Goal: Information Seeking & Learning: Find contact information

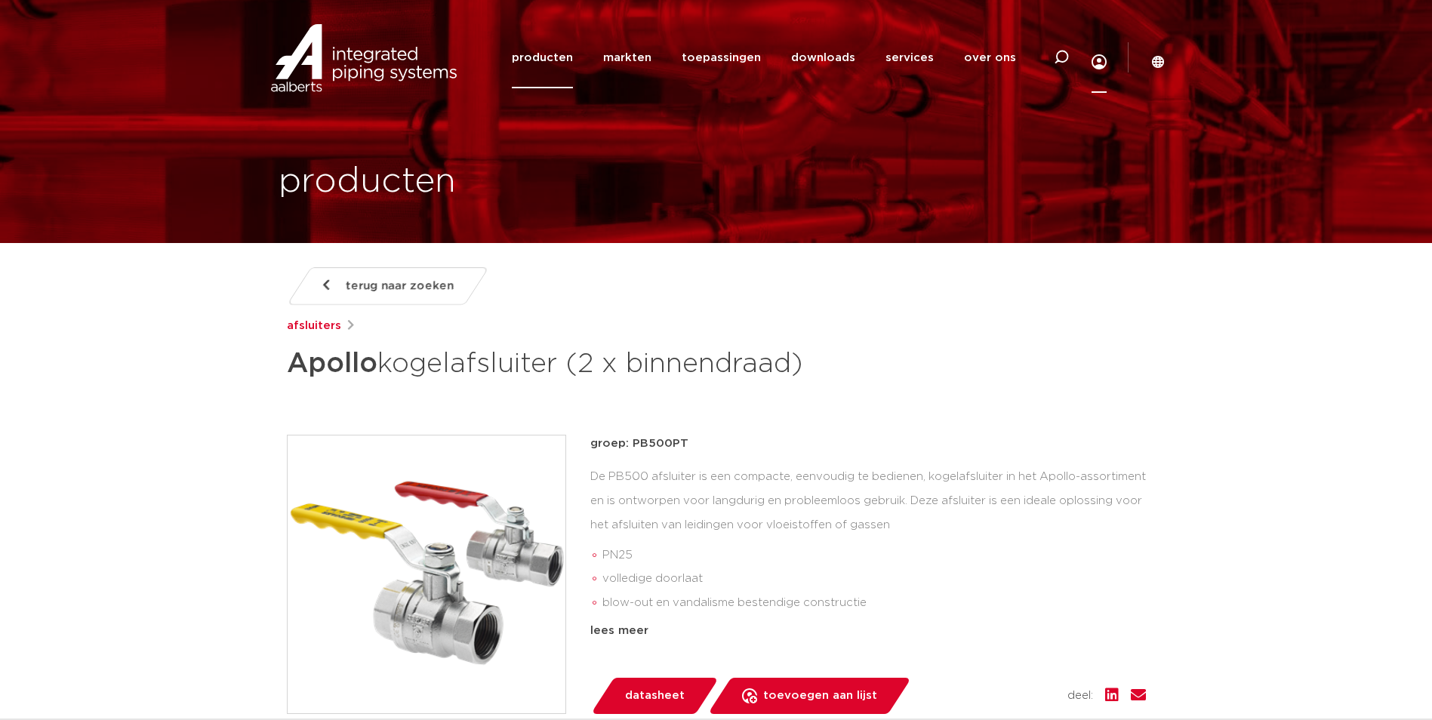
click at [1091, 60] on icon at bounding box center [1098, 61] width 15 height 15
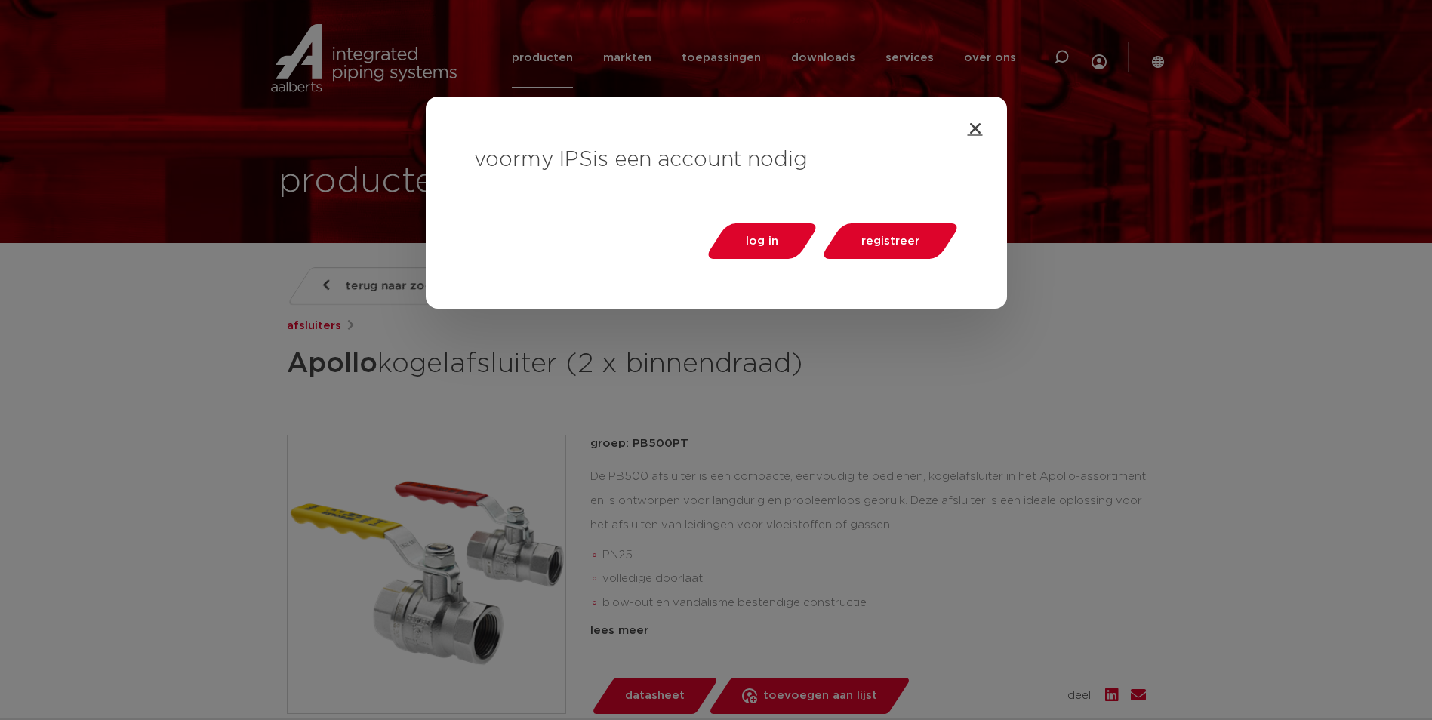
click at [974, 131] on icon "Close" at bounding box center [975, 128] width 15 height 15
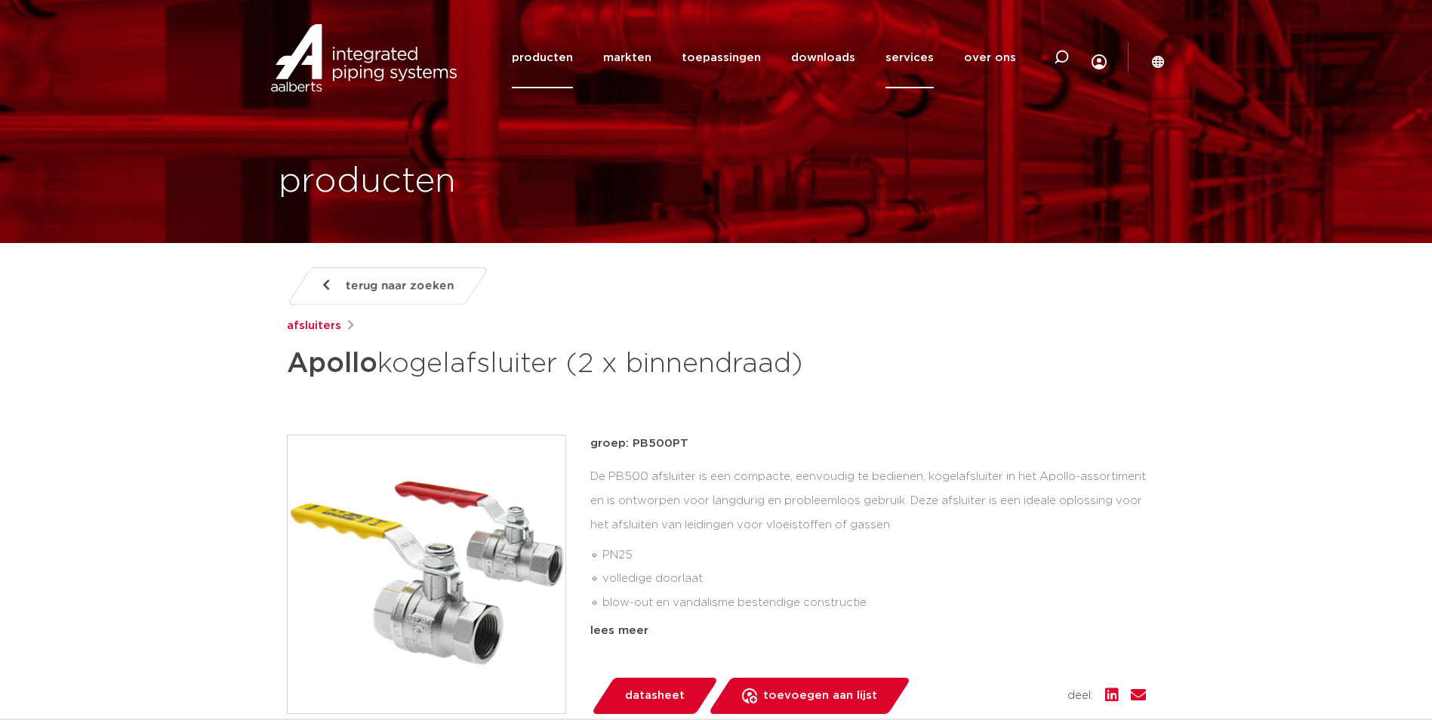
click at [901, 57] on link "services" at bounding box center [909, 57] width 48 height 61
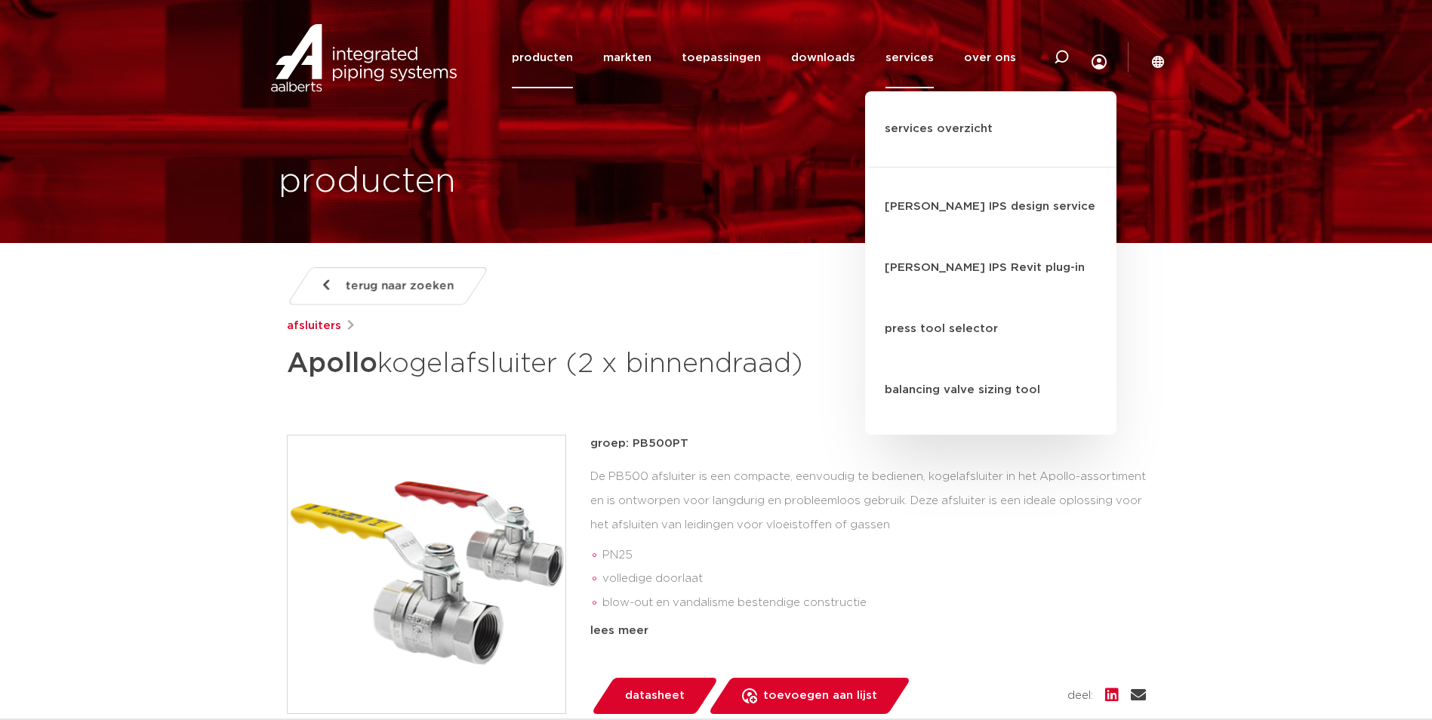
click at [1132, 696] on icon at bounding box center [1138, 695] width 15 height 15
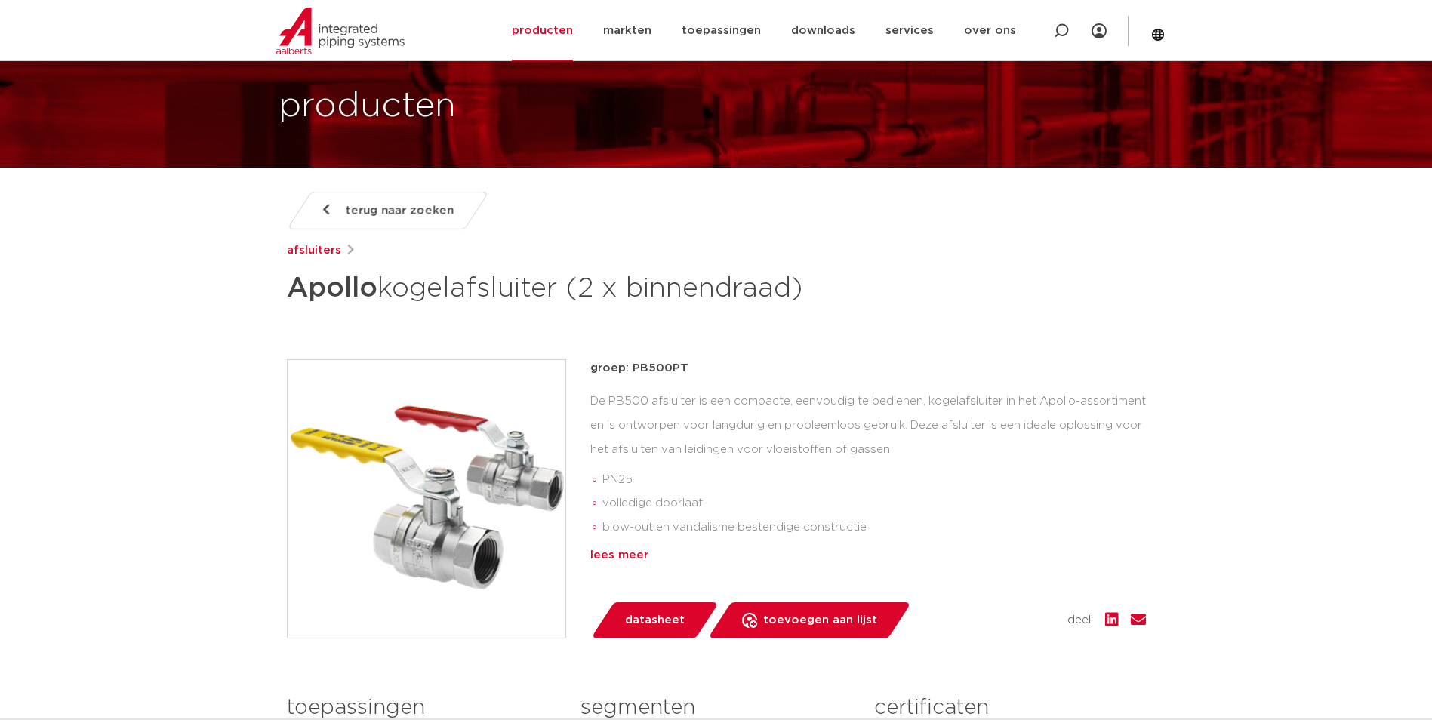
scroll to position [377, 0]
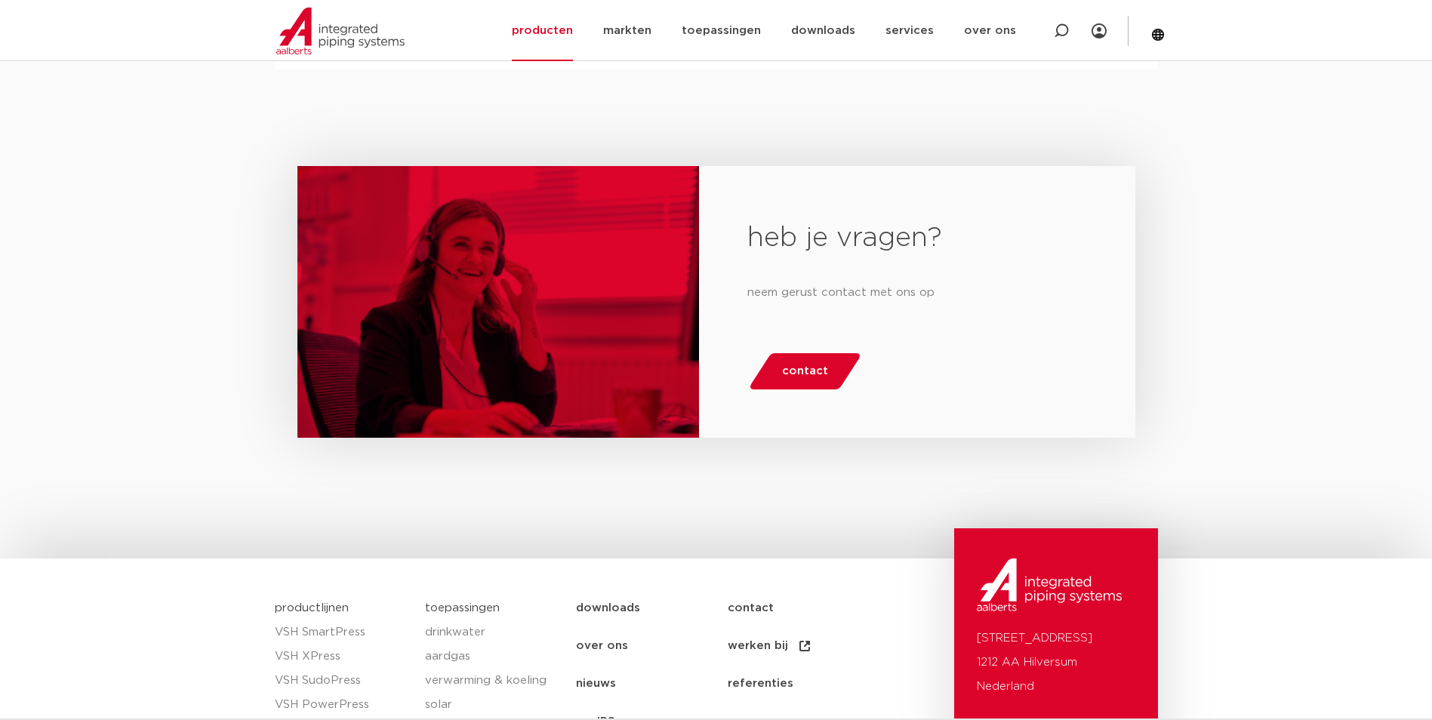
scroll to position [1648, 0]
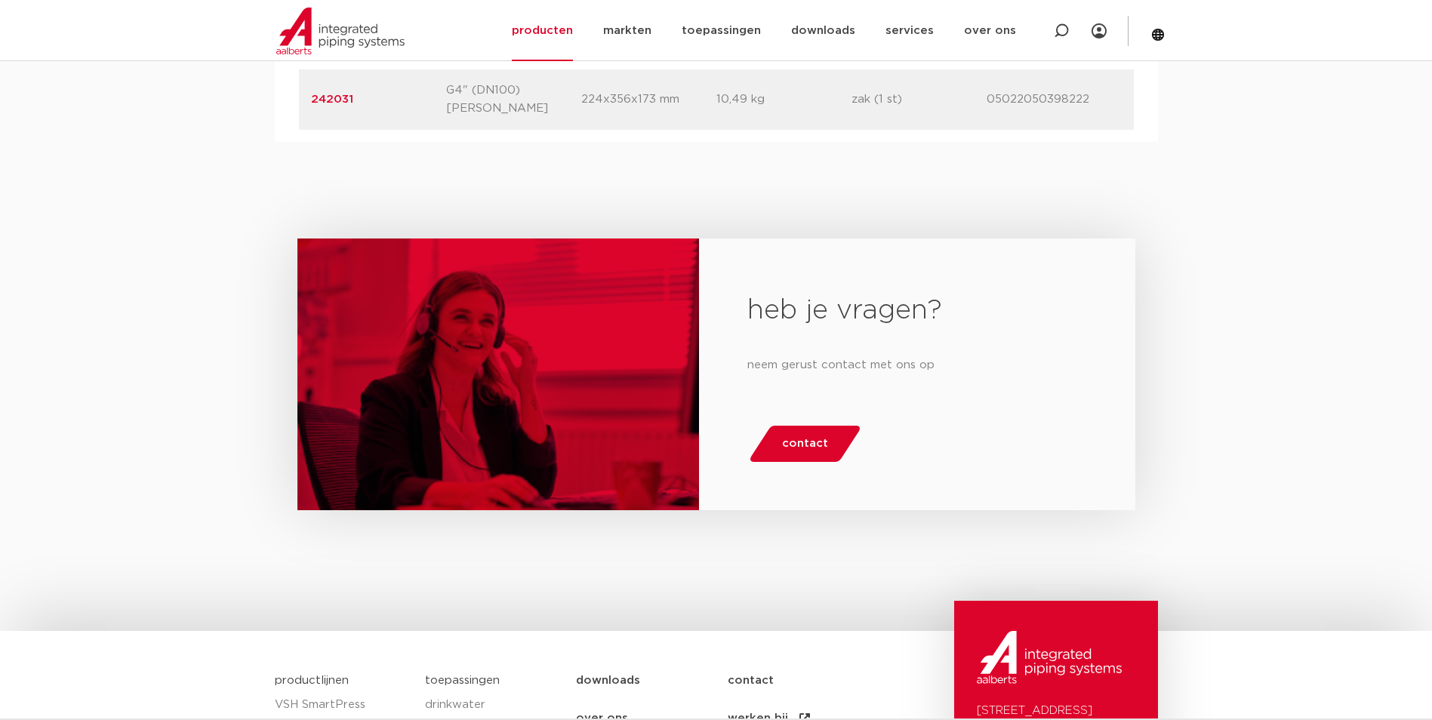
click at [746, 662] on link "contact" at bounding box center [804, 681] width 152 height 38
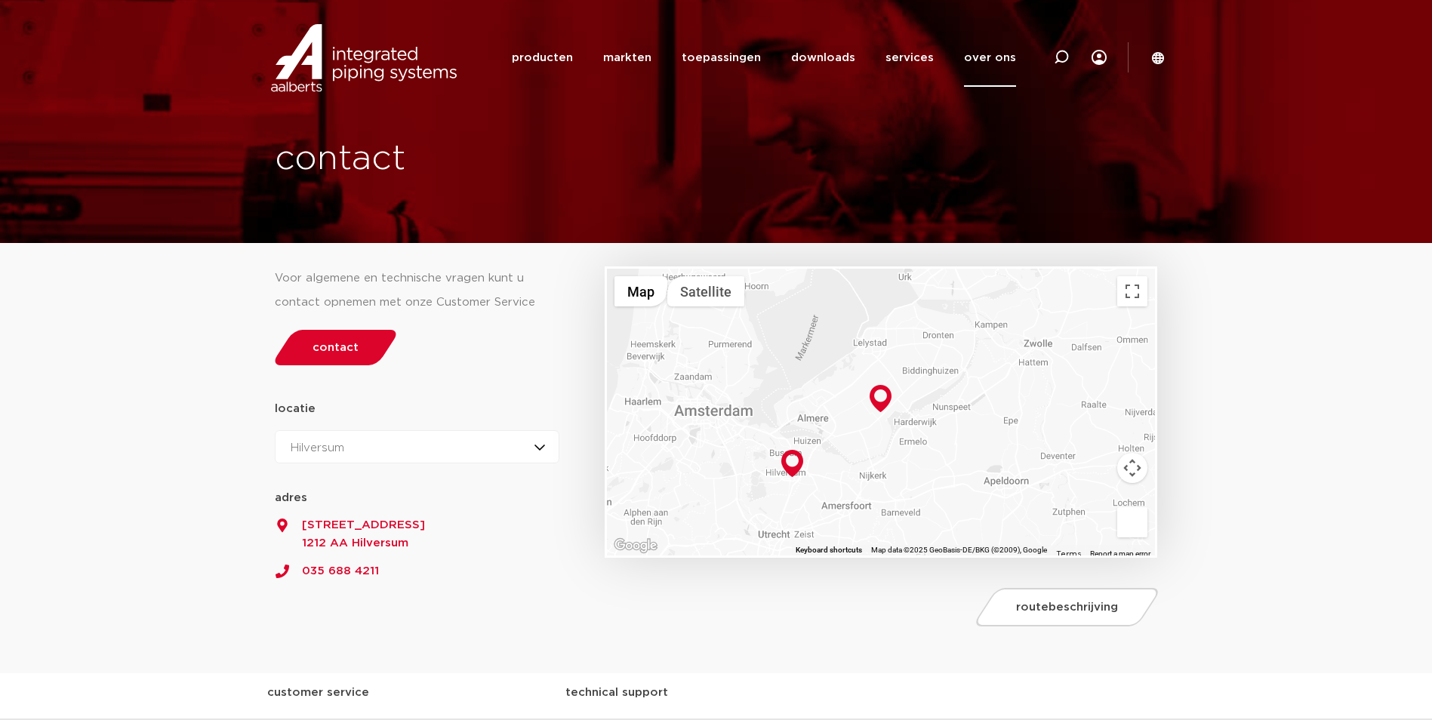
click at [538, 452] on div "Hilversum Hilversum Zeewolde" at bounding box center [417, 446] width 285 height 33
click at [505, 397] on div "locatie Hilversum Zeewolde Hilversum Hilversum Zeewolde 52.2195769 5.1900583 ad…" at bounding box center [417, 481] width 285 height 168
click at [342, 351] on span "contact" at bounding box center [335, 347] width 46 height 11
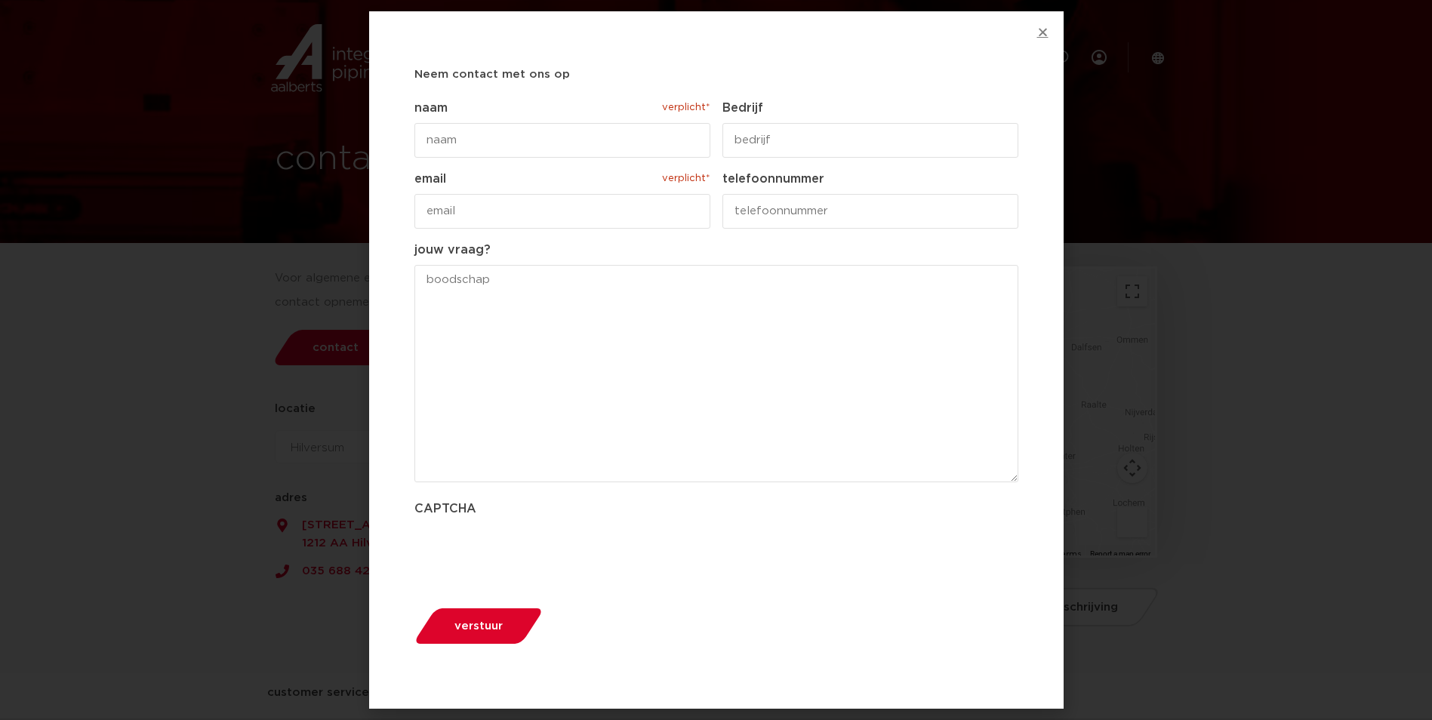
click at [1047, 36] on icon "Close" at bounding box center [1042, 31] width 11 height 11
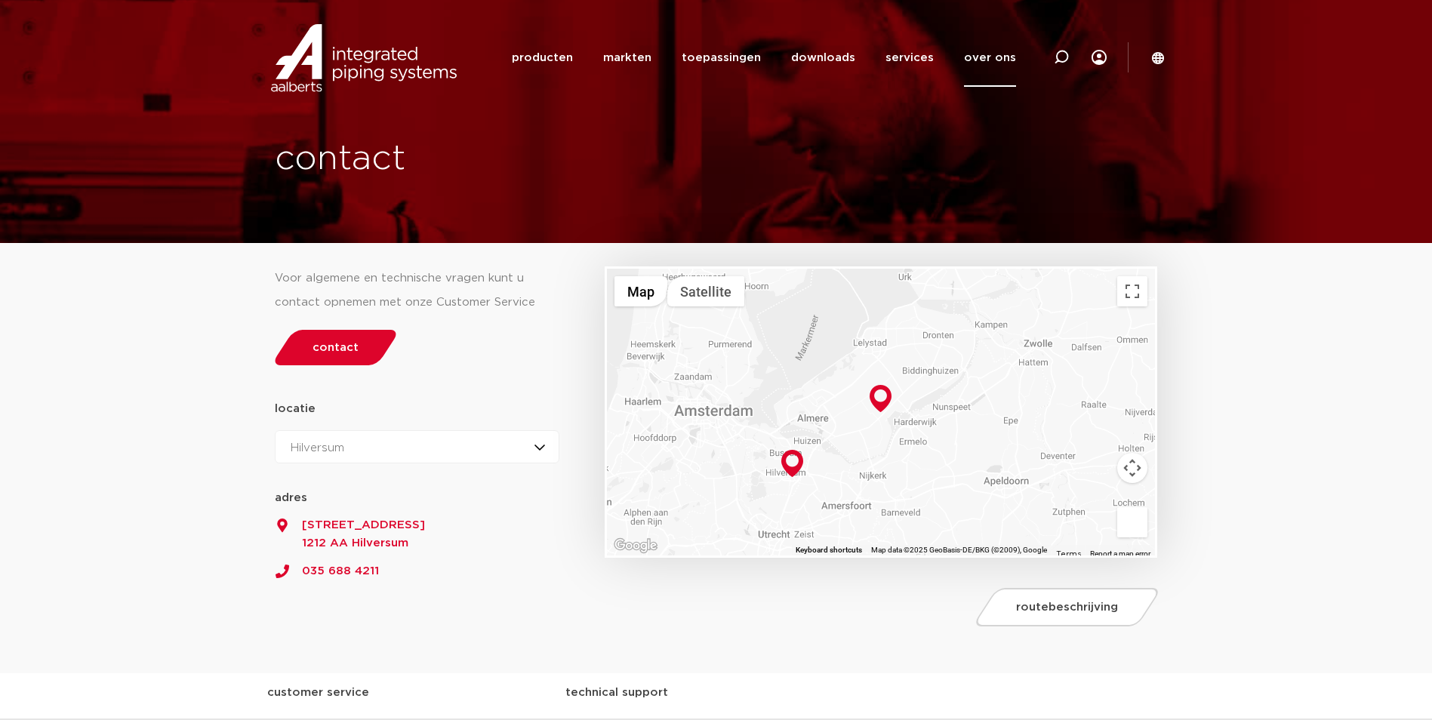
click at [1410, 418] on section "Voor algemene en technische vragen kunt u contact opnemen met onze Customer Ser…" at bounding box center [716, 458] width 1432 height 429
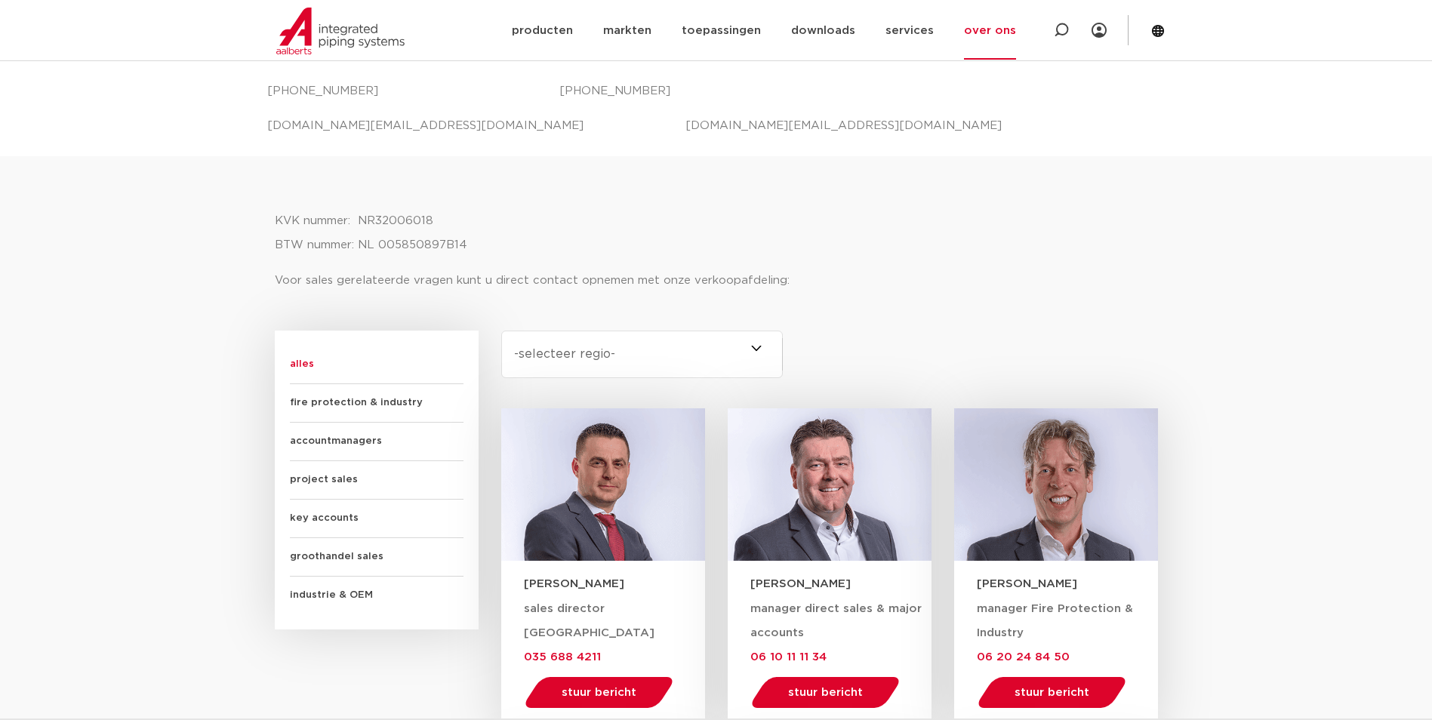
scroll to position [830, 0]
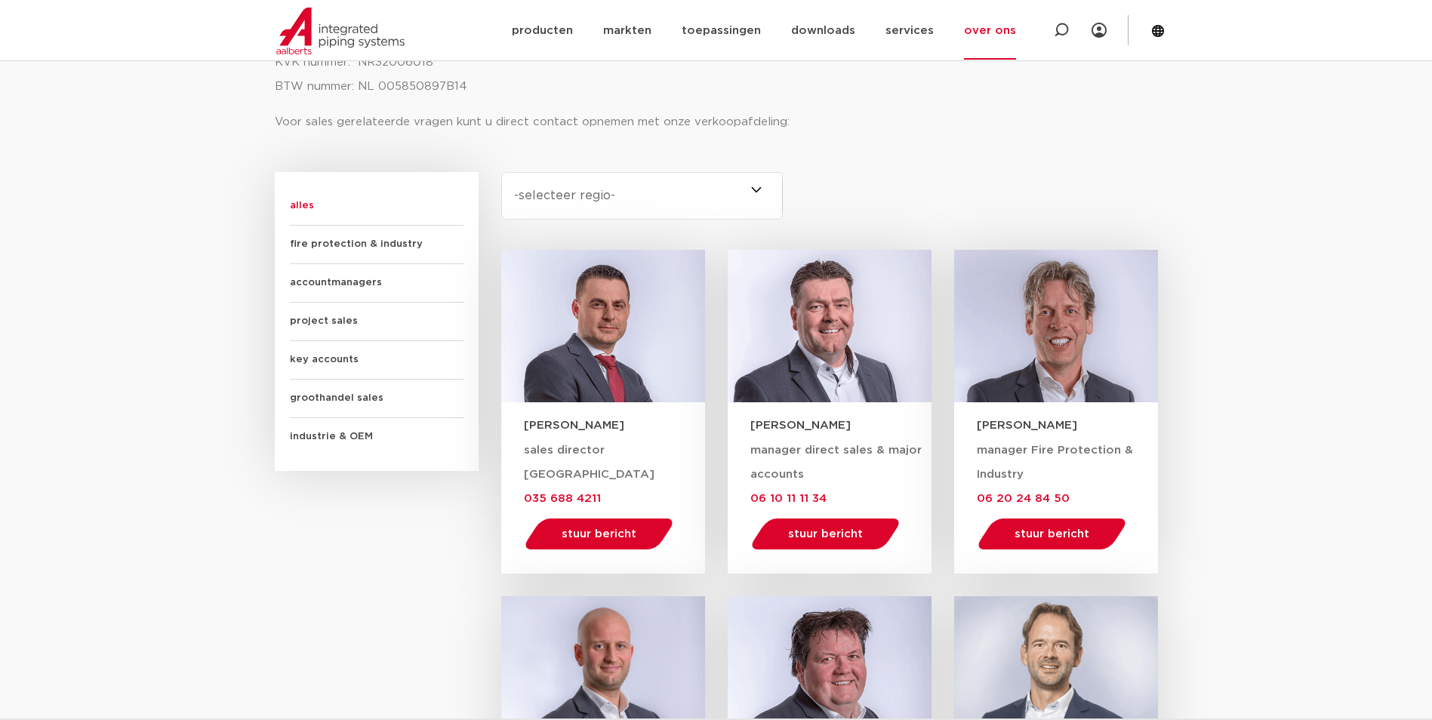
click at [758, 188] on select "-selecteer regio- Heel Nederland (7) Overijssel (3) Brabant (2) Drenthe (2) Gro…" at bounding box center [642, 196] width 282 height 48
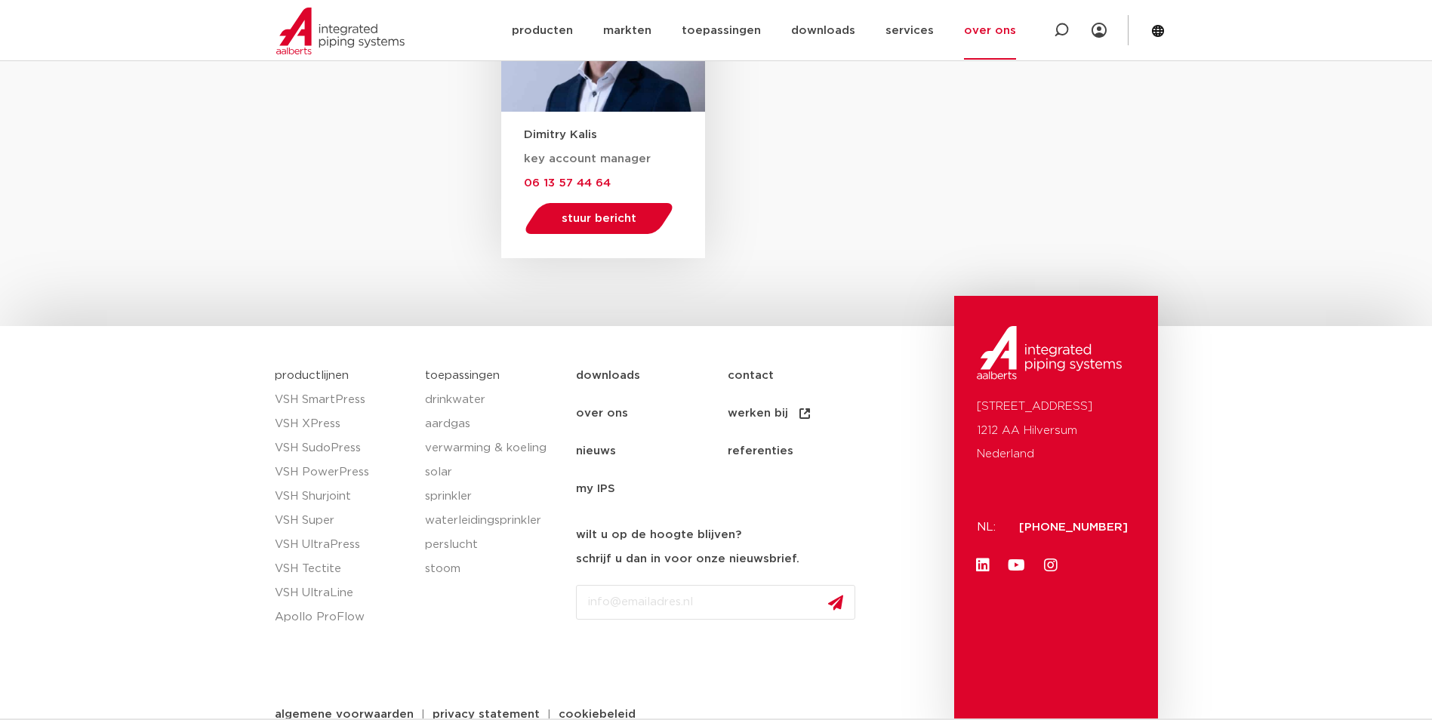
scroll to position [2461, 0]
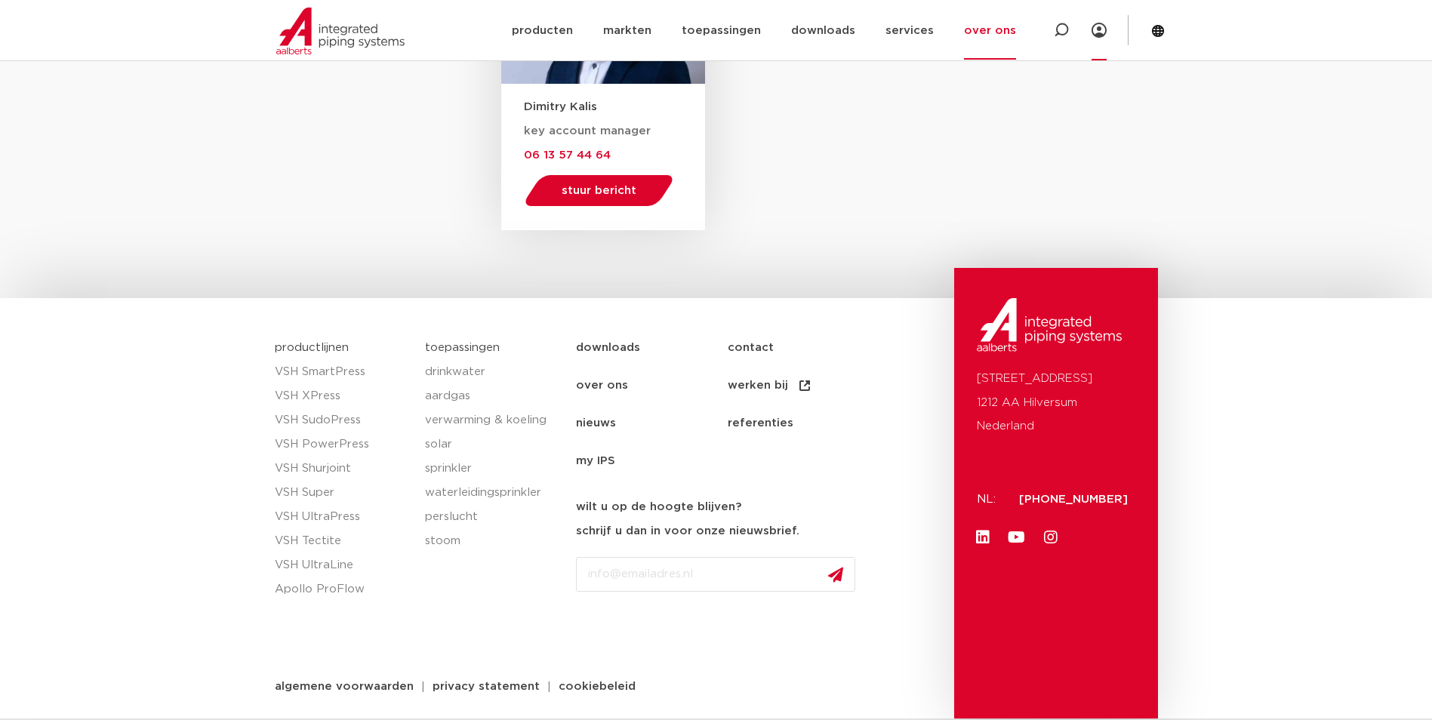
click at [1098, 41] on div at bounding box center [1098, 35] width 15 height 24
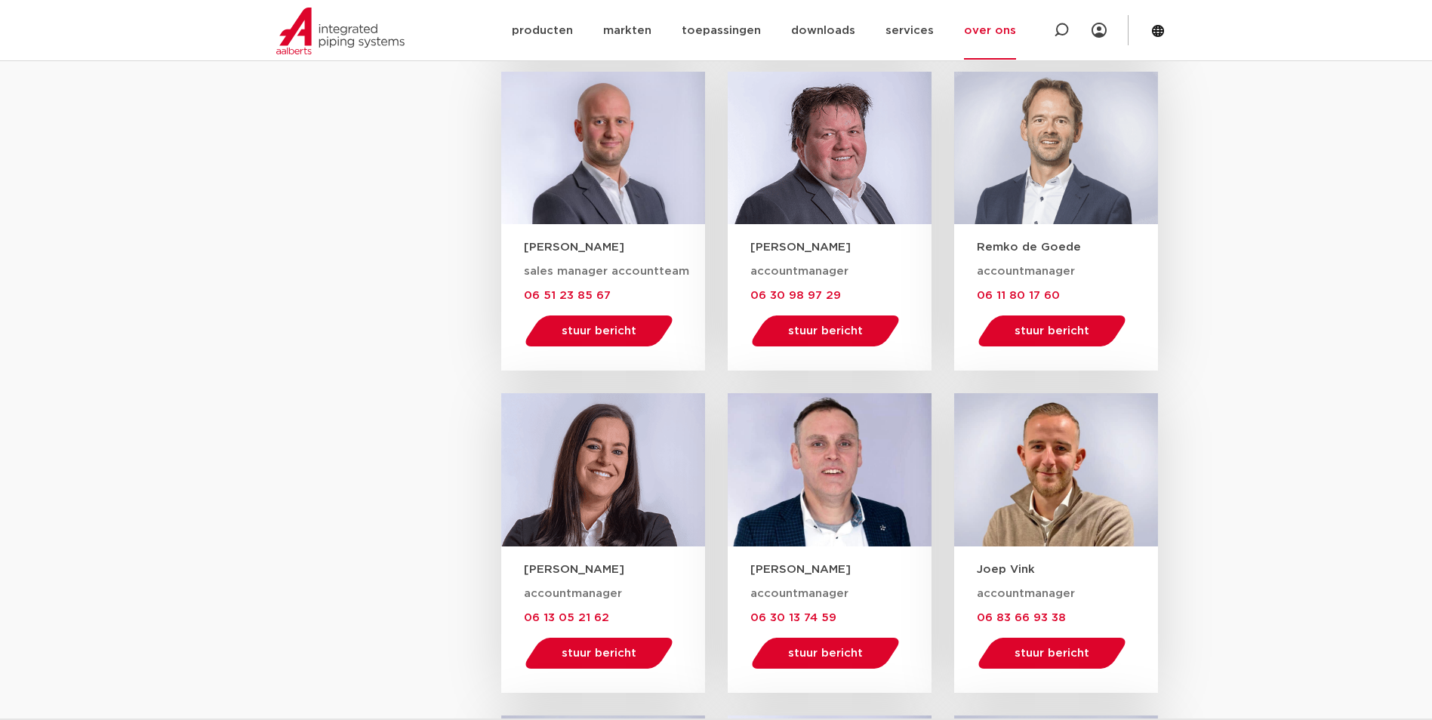
scroll to position [1177, 0]
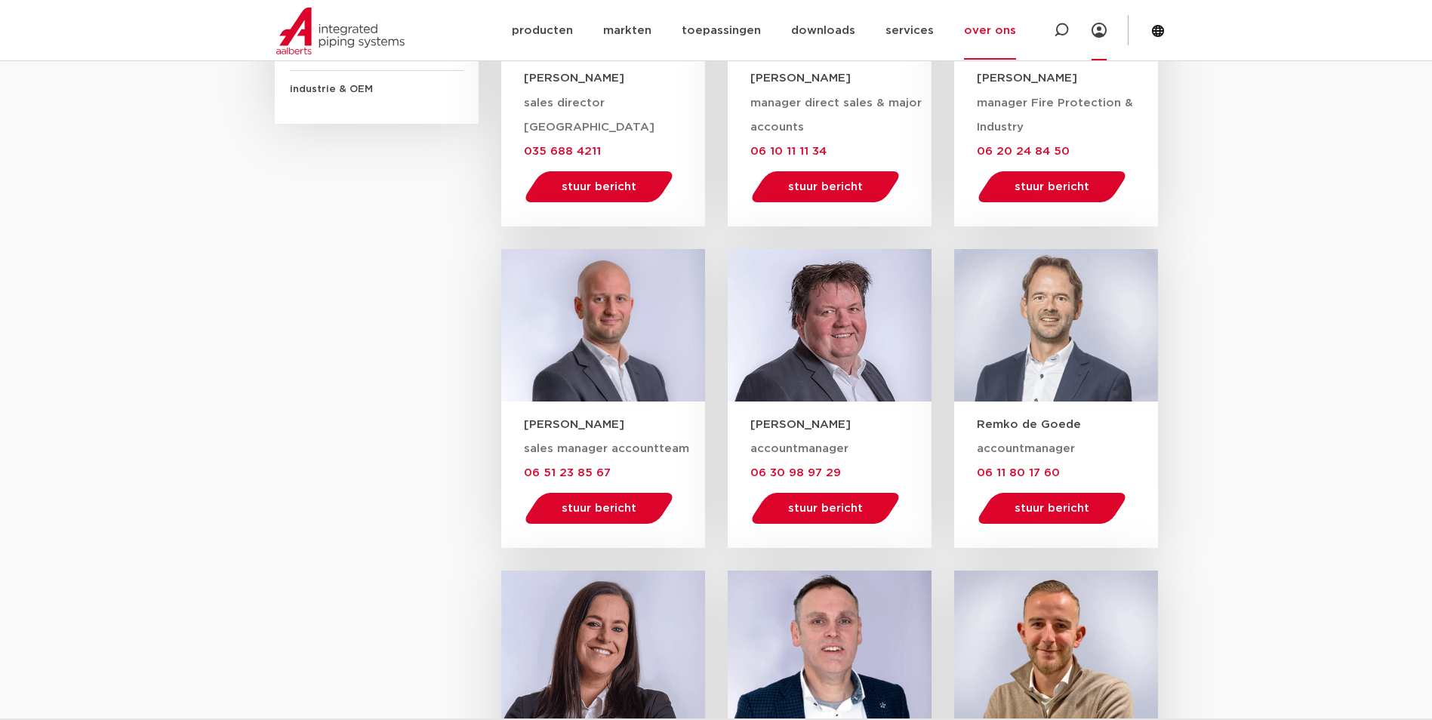
click at [1104, 33] on icon at bounding box center [1098, 30] width 15 height 15
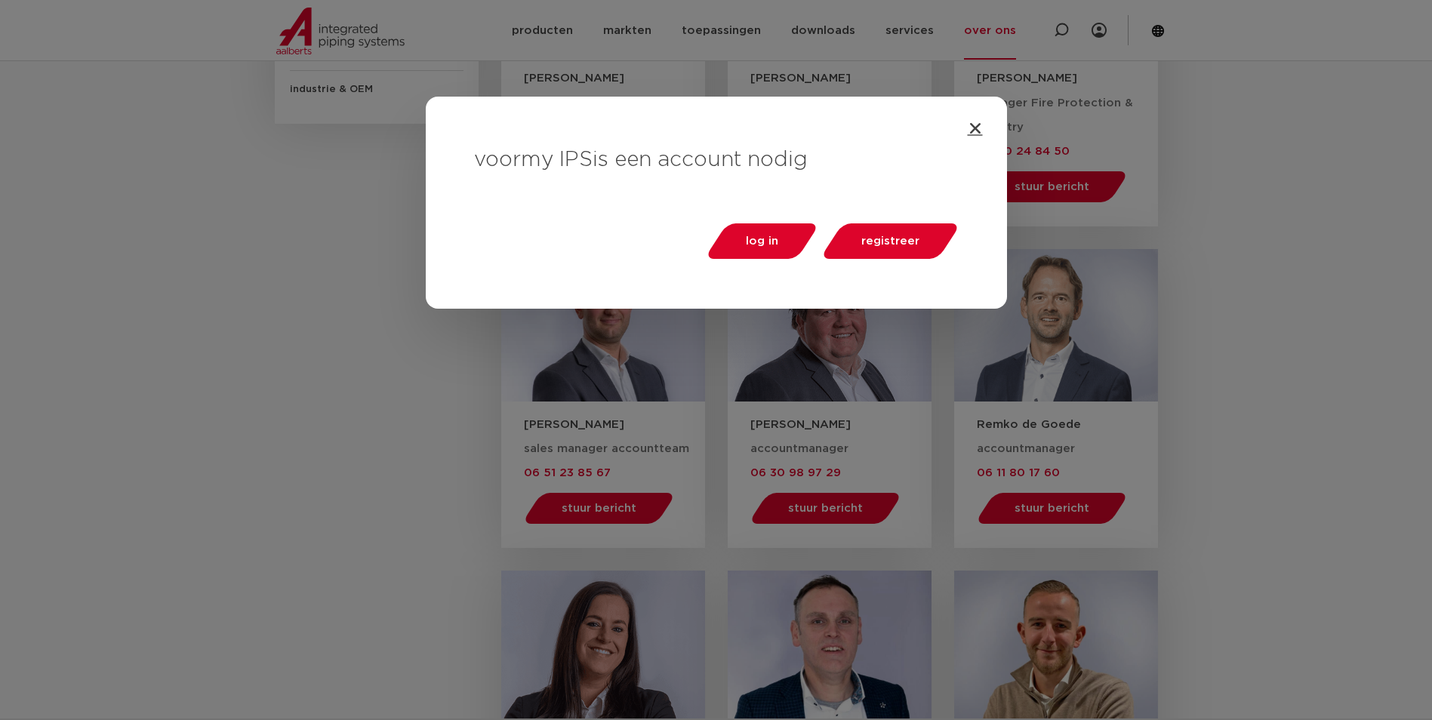
click at [977, 131] on icon "Close" at bounding box center [975, 128] width 15 height 15
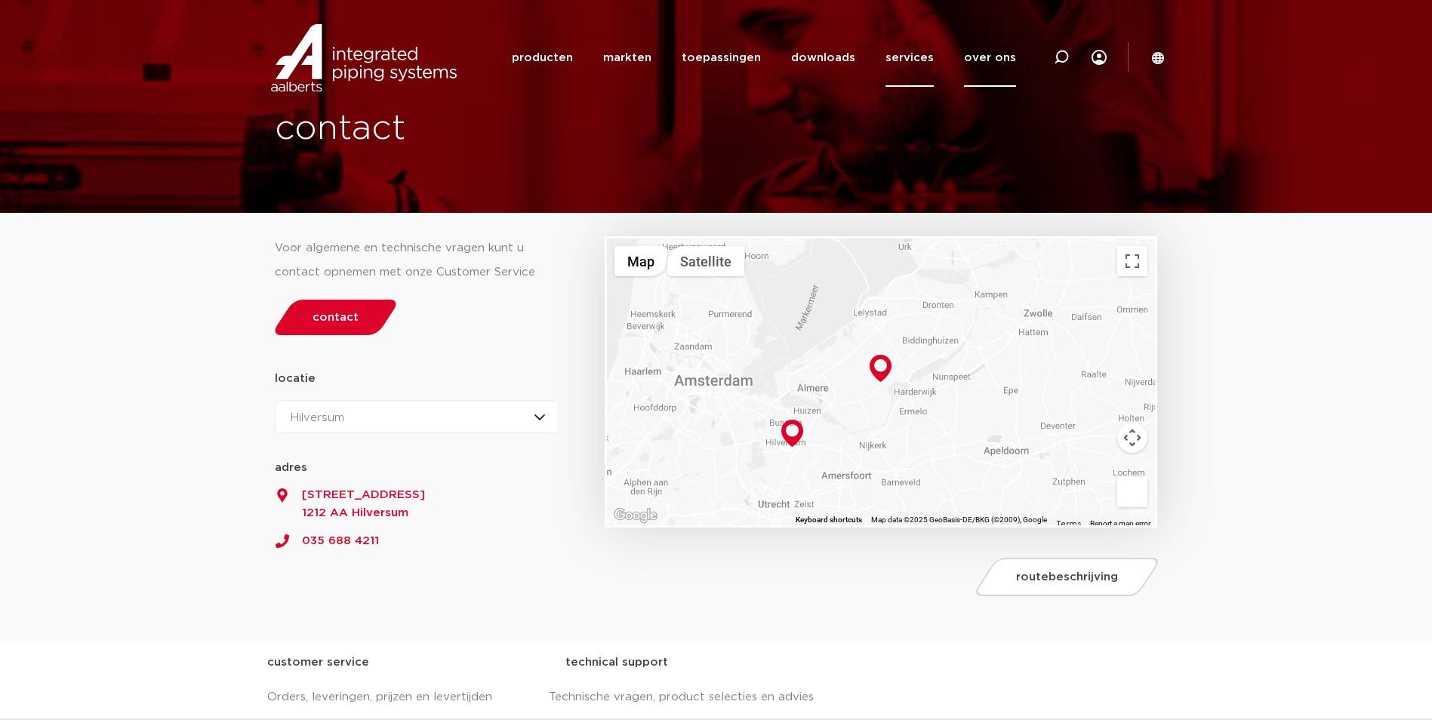
scroll to position [0, 0]
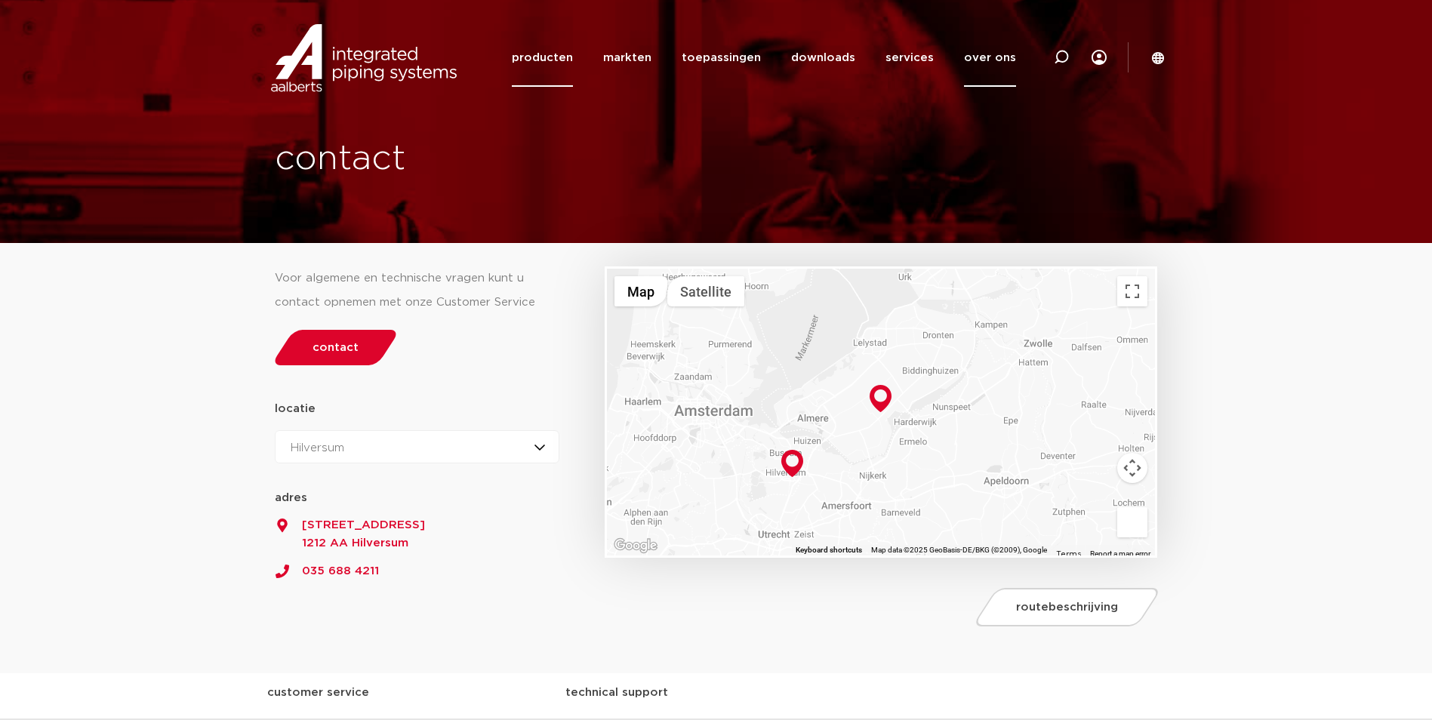
click at [553, 59] on link "producten" at bounding box center [542, 58] width 61 height 58
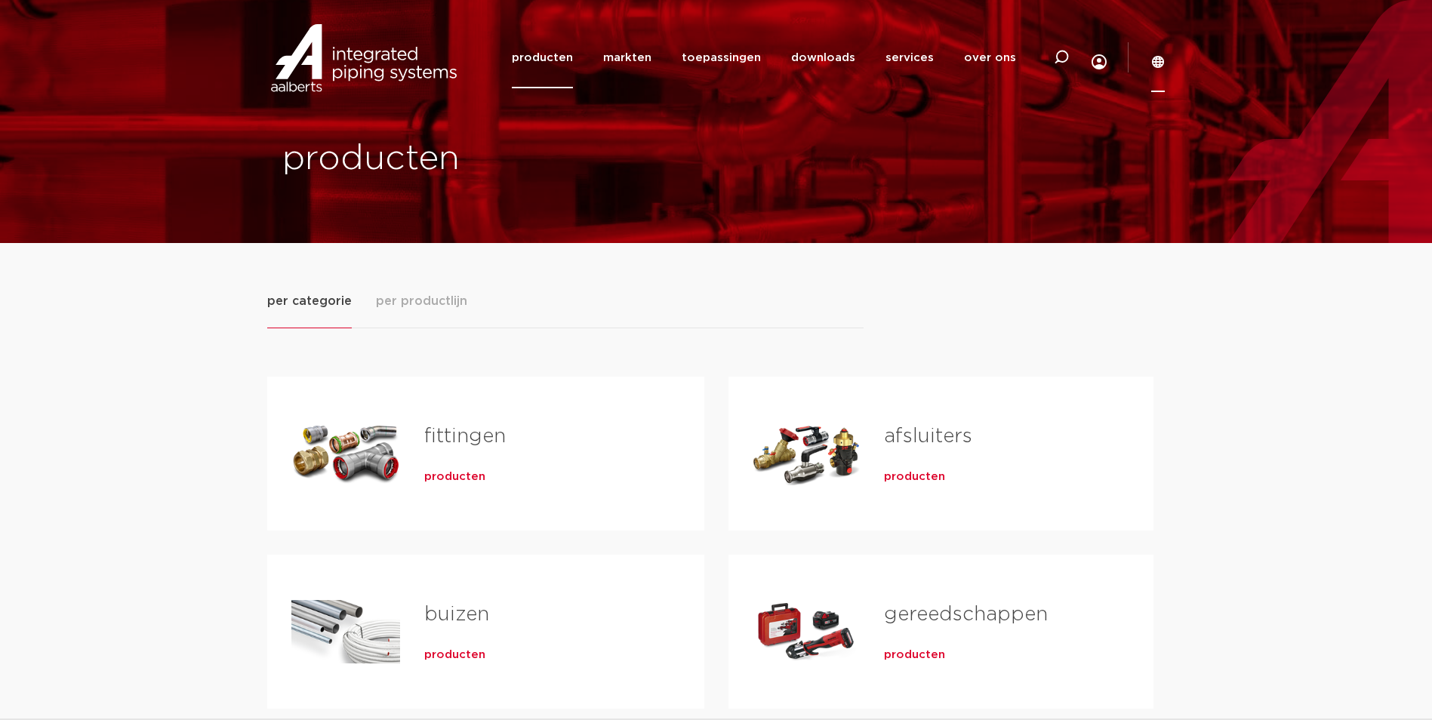
click at [1162, 55] on icon at bounding box center [1158, 62] width 14 height 14
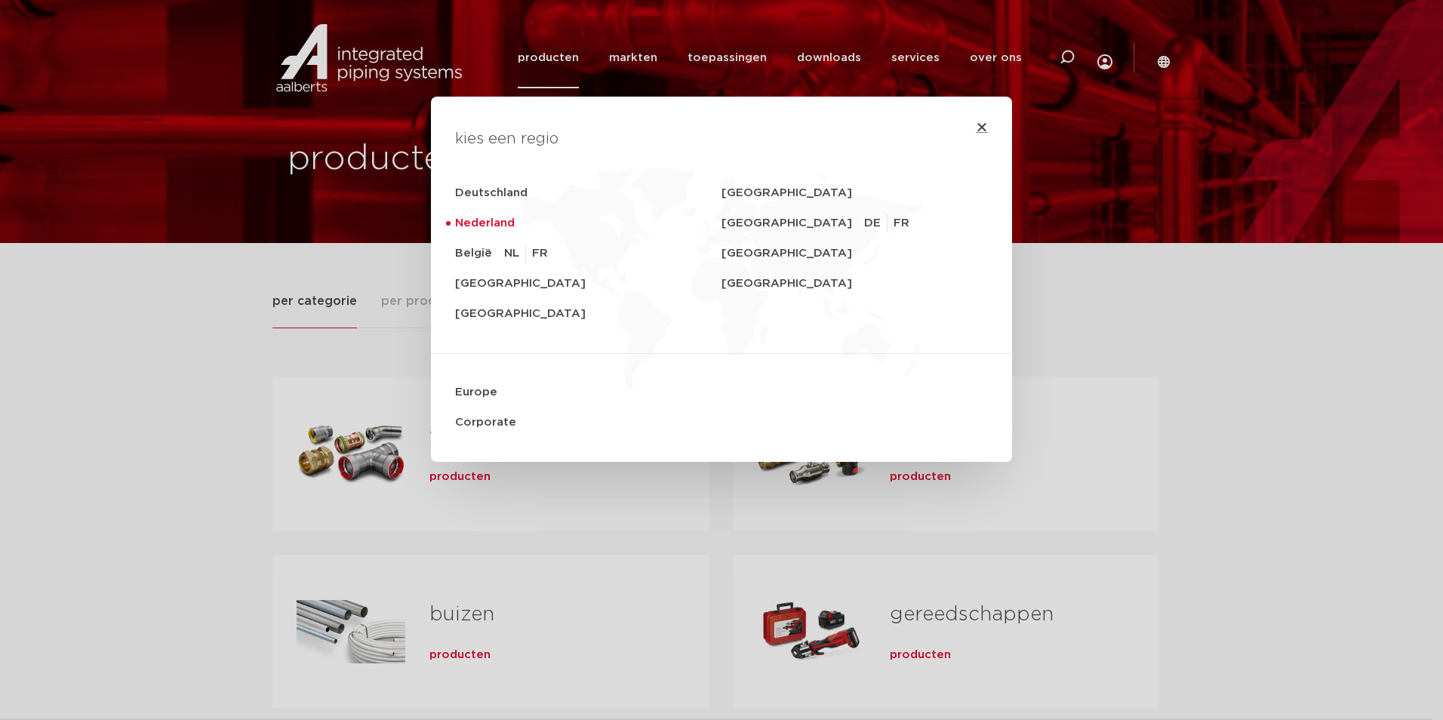
click at [979, 126] on icon "Close" at bounding box center [982, 127] width 12 height 12
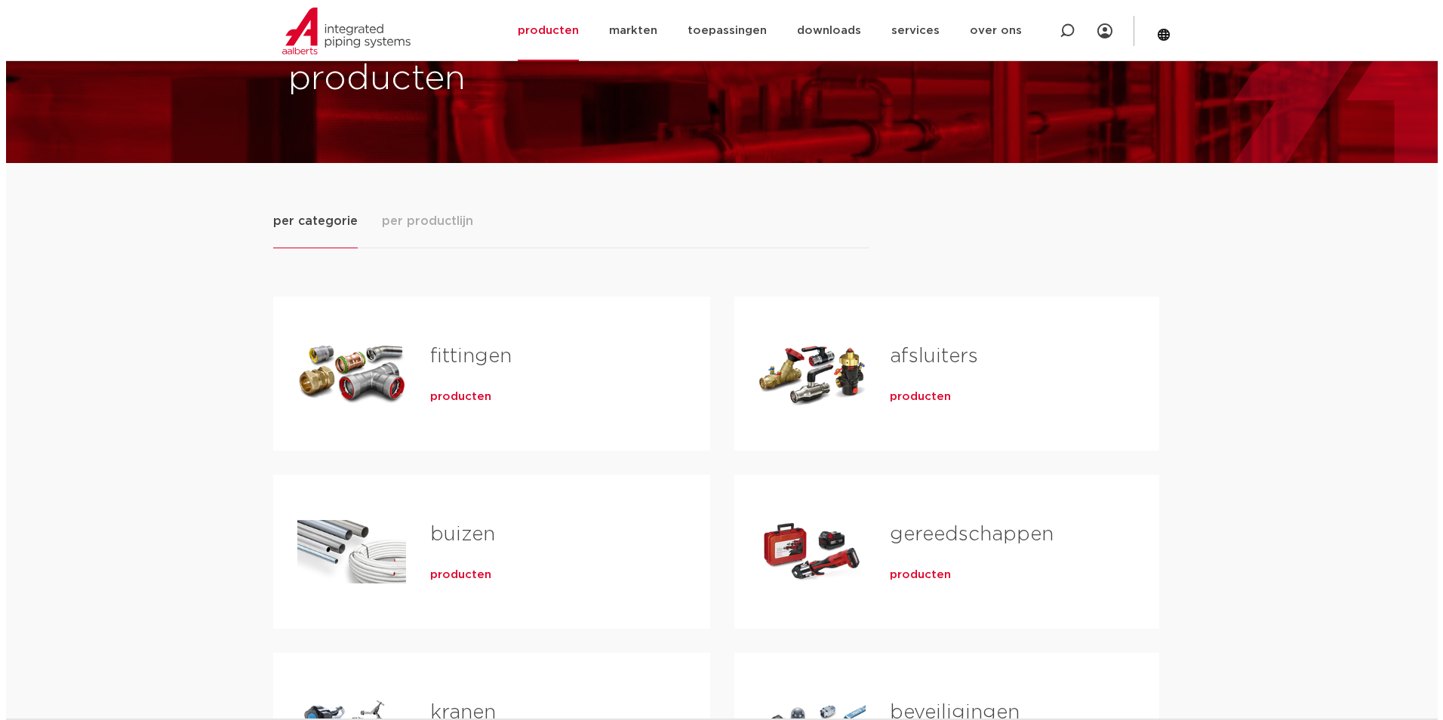
scroll to position [226, 0]
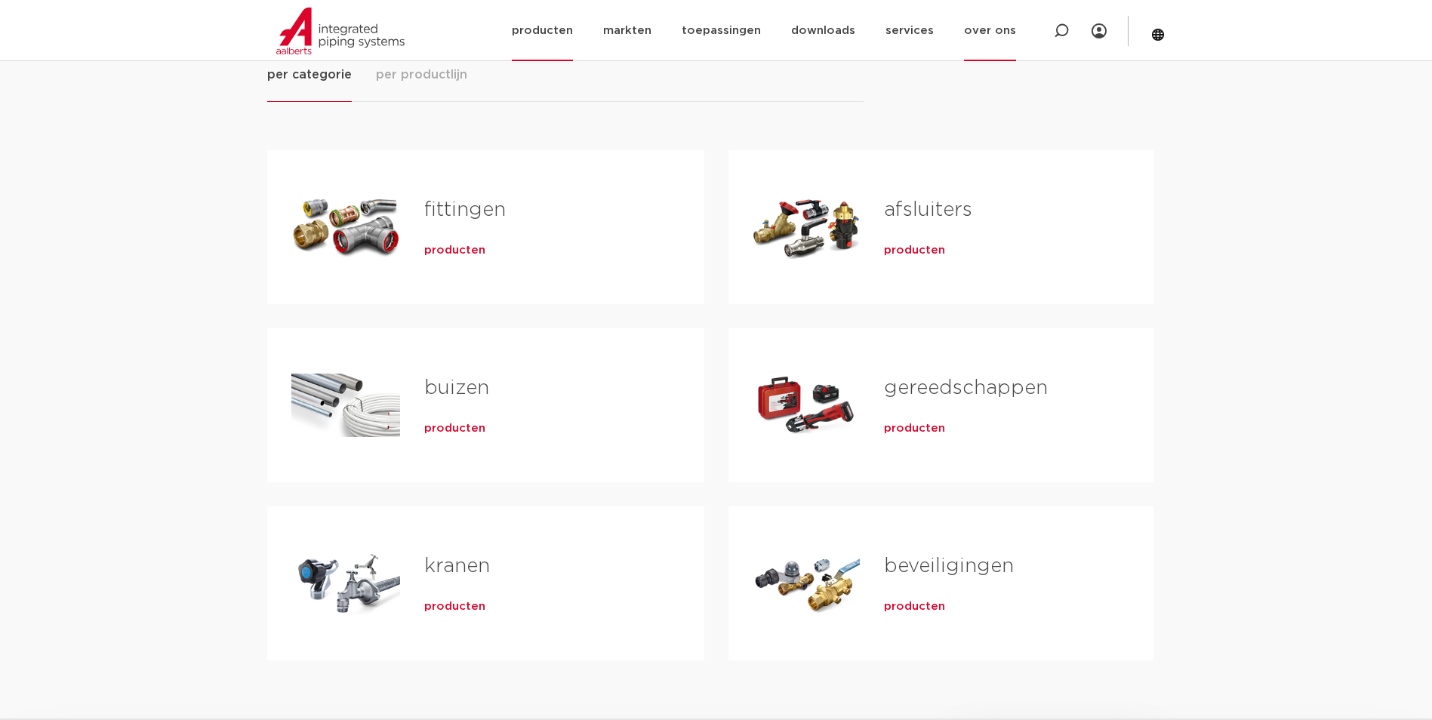
click at [993, 32] on link "over ons" at bounding box center [990, 30] width 52 height 61
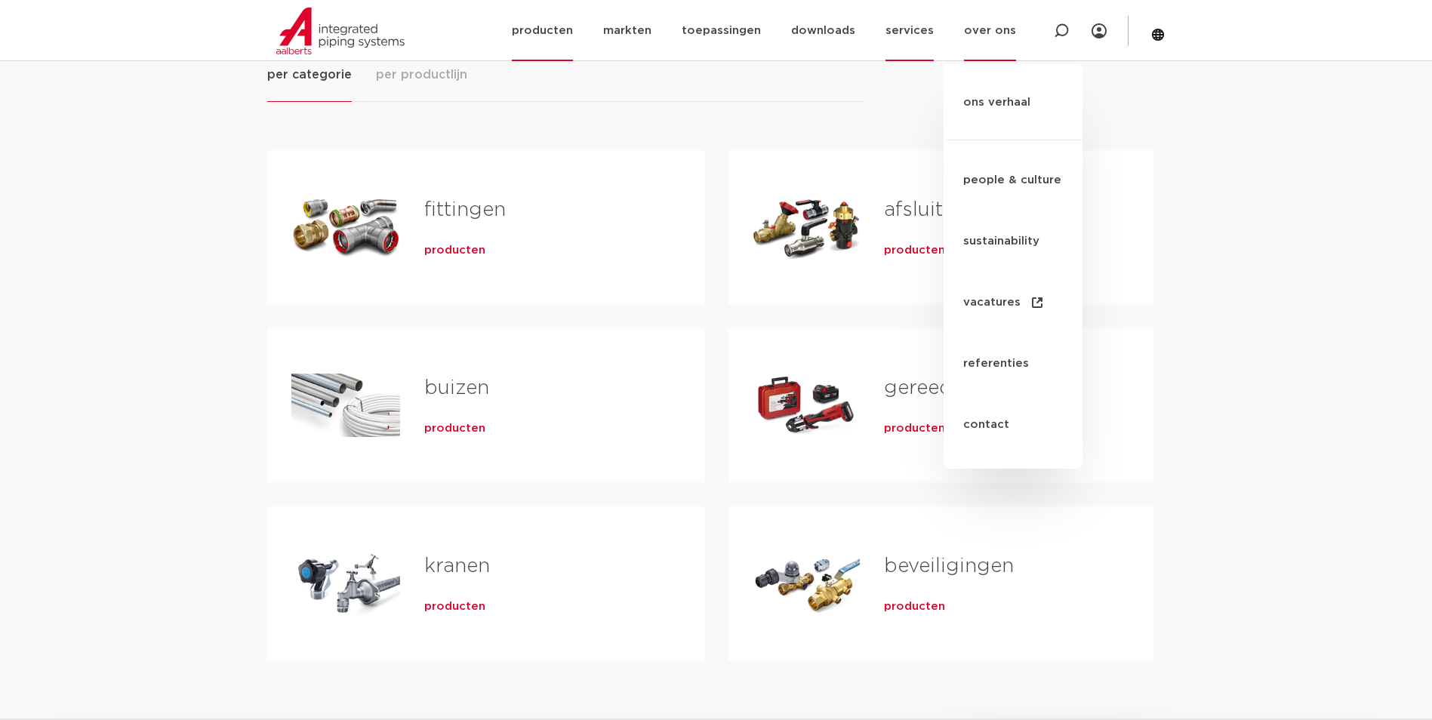
click at [919, 29] on link "services" at bounding box center [909, 30] width 48 height 61
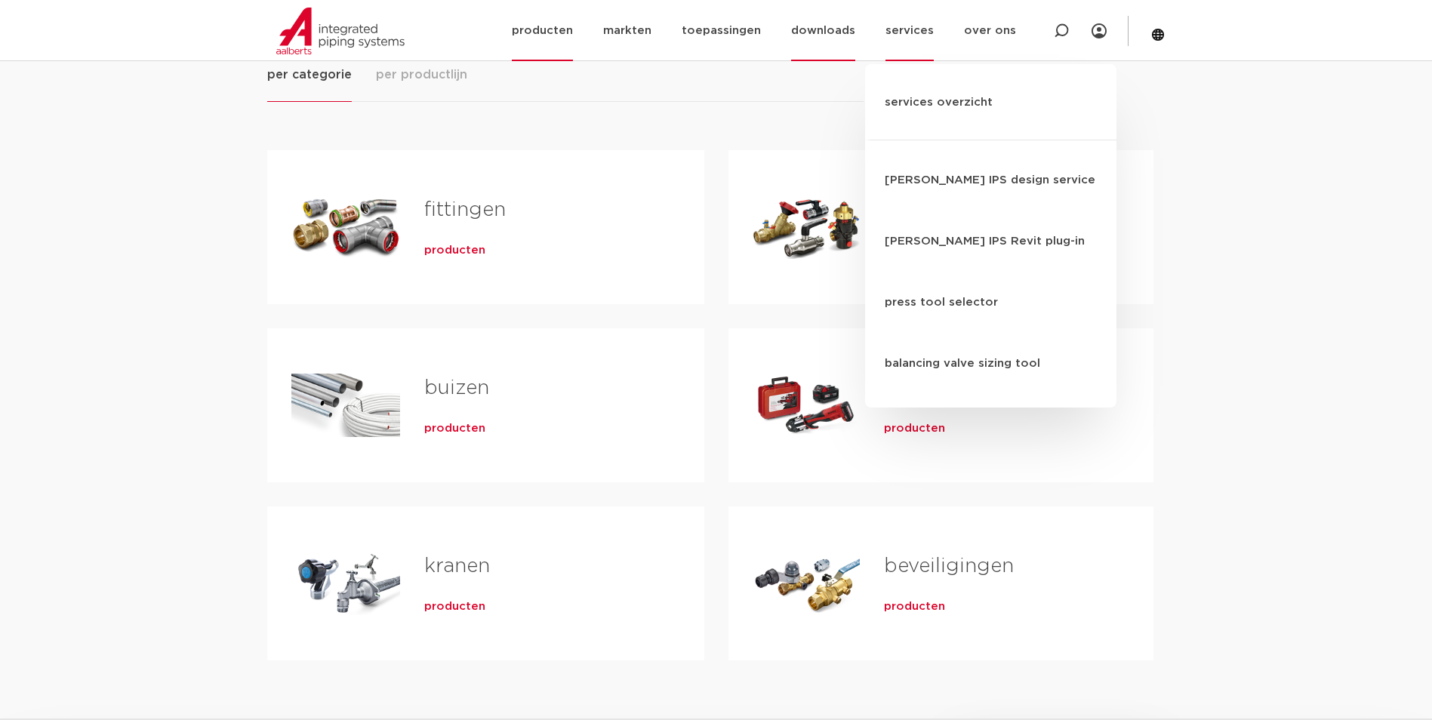
click at [836, 32] on link "downloads" at bounding box center [823, 30] width 64 height 61
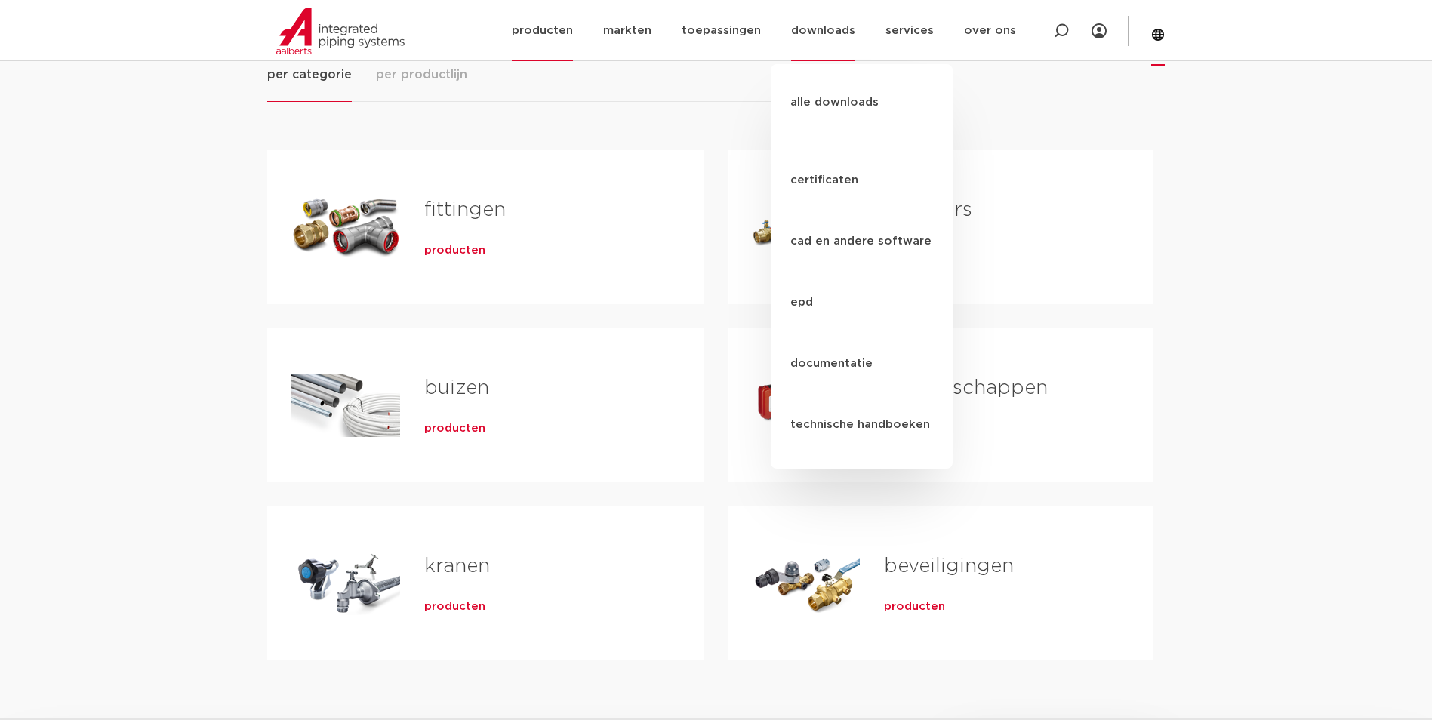
click at [1151, 33] on icon at bounding box center [1158, 35] width 14 height 14
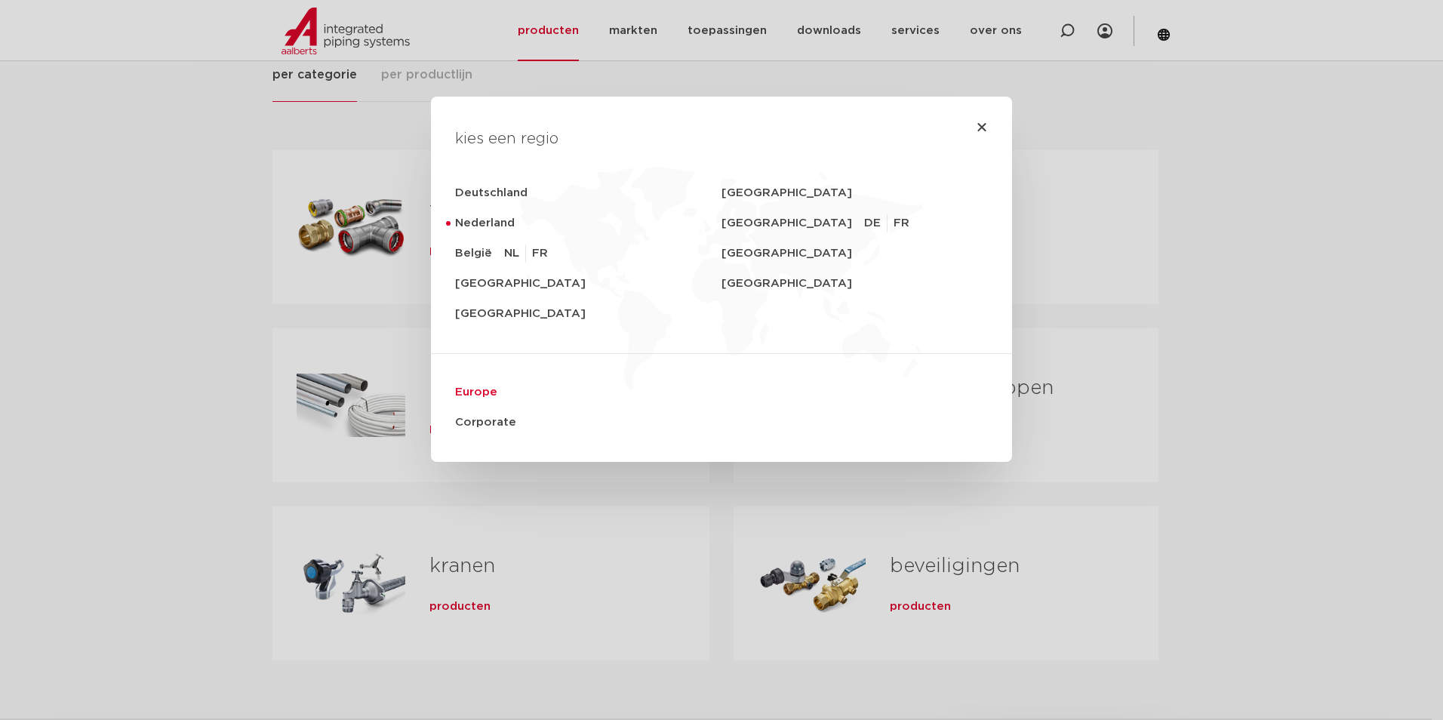
click at [465, 396] on link "Europe" at bounding box center [721, 392] width 533 height 30
